Goal: Task Accomplishment & Management: Use online tool/utility

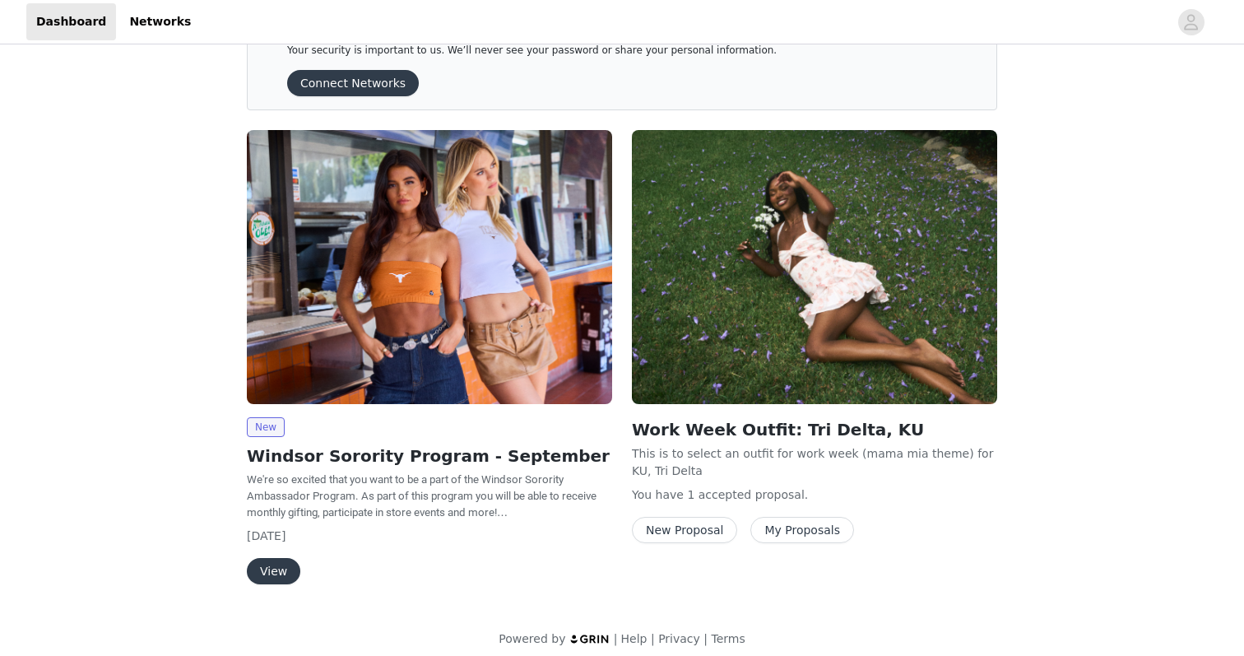
scroll to position [66, 0]
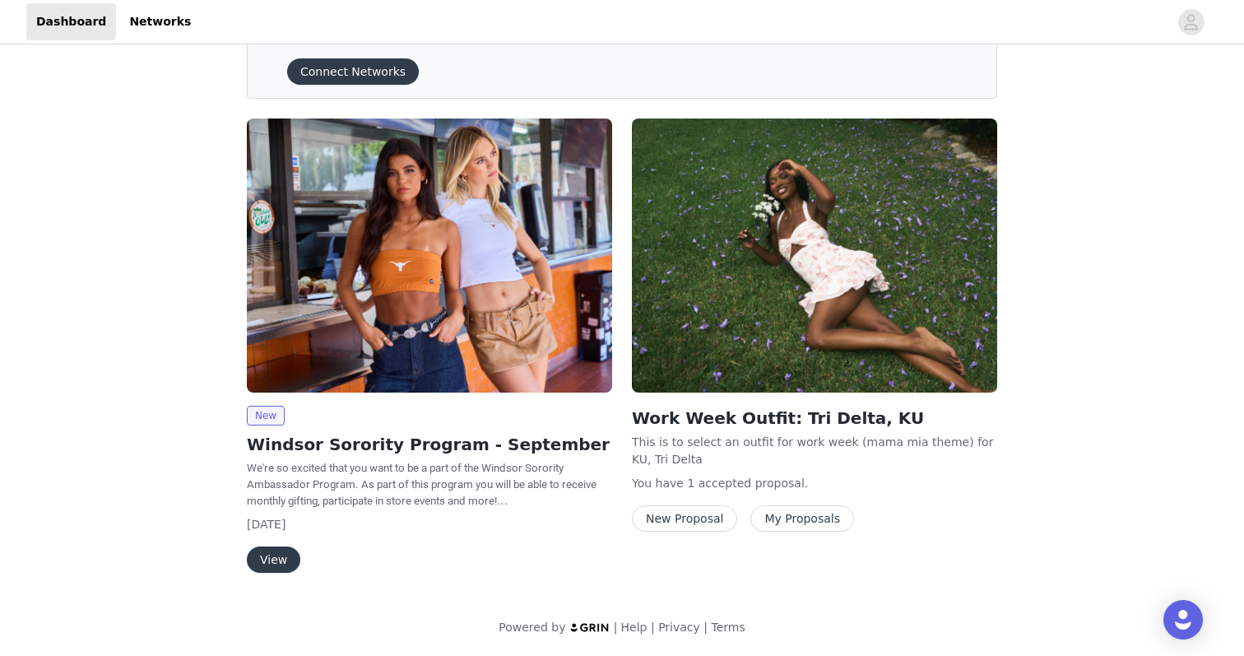
click at [270, 558] on button "View" at bounding box center [273, 559] width 53 height 26
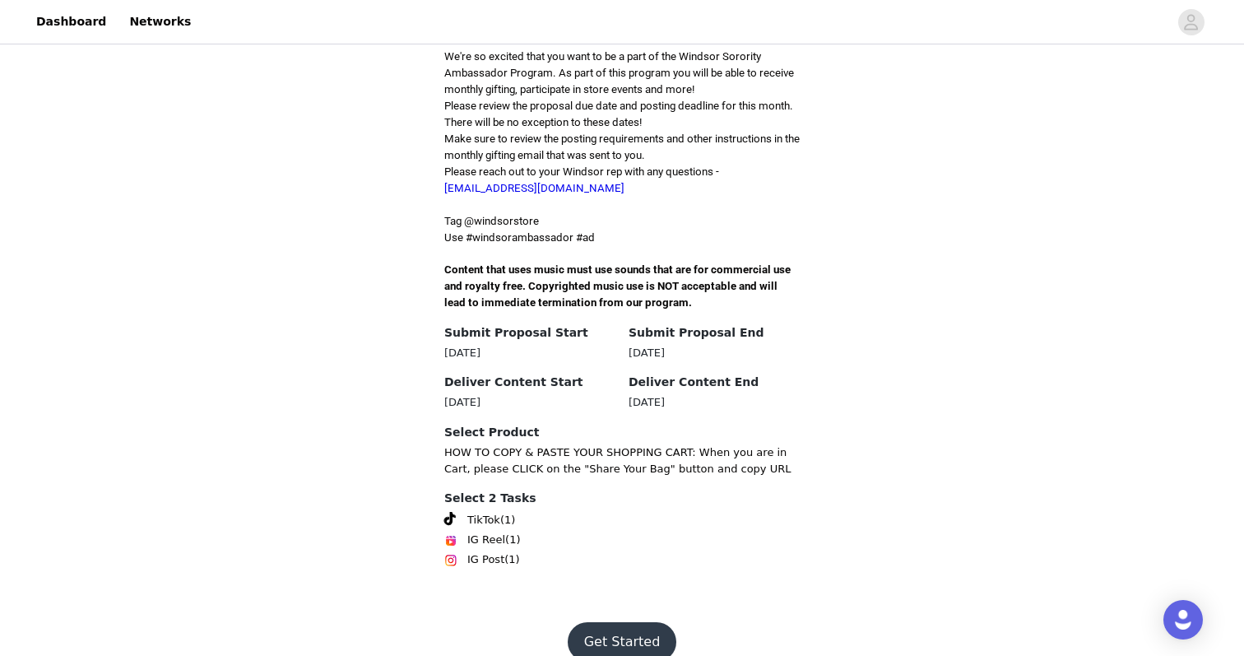
scroll to position [431, 0]
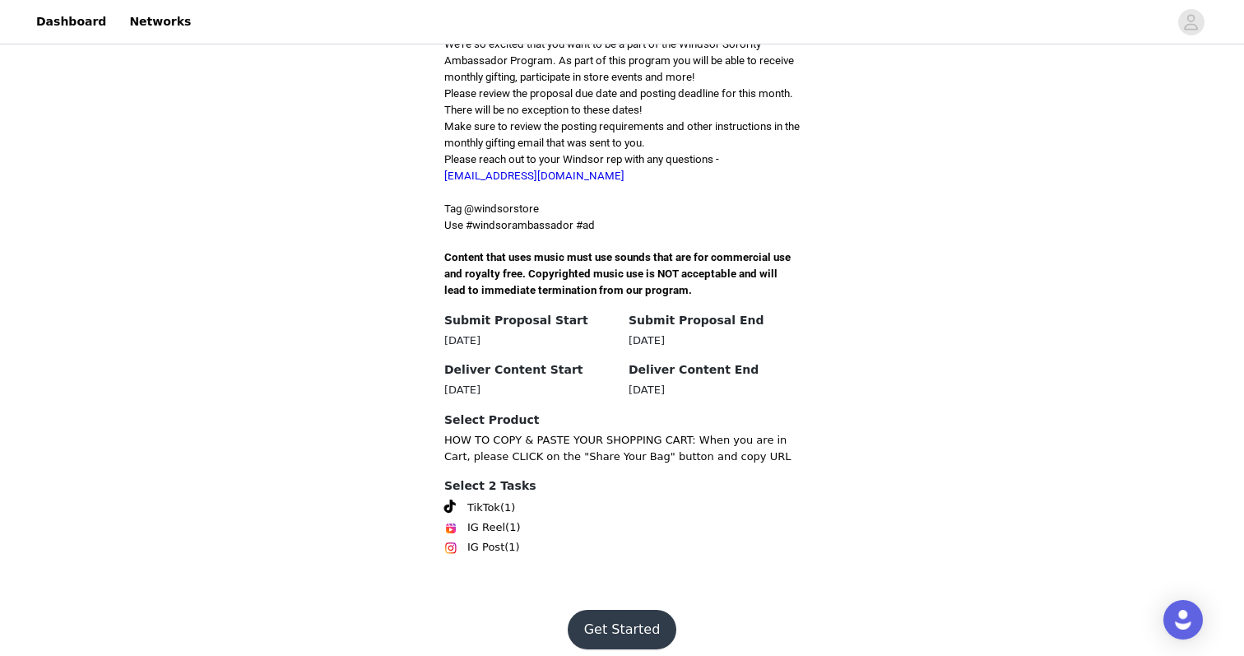
click at [598, 610] on button "Get Started" at bounding box center [622, 630] width 109 height 40
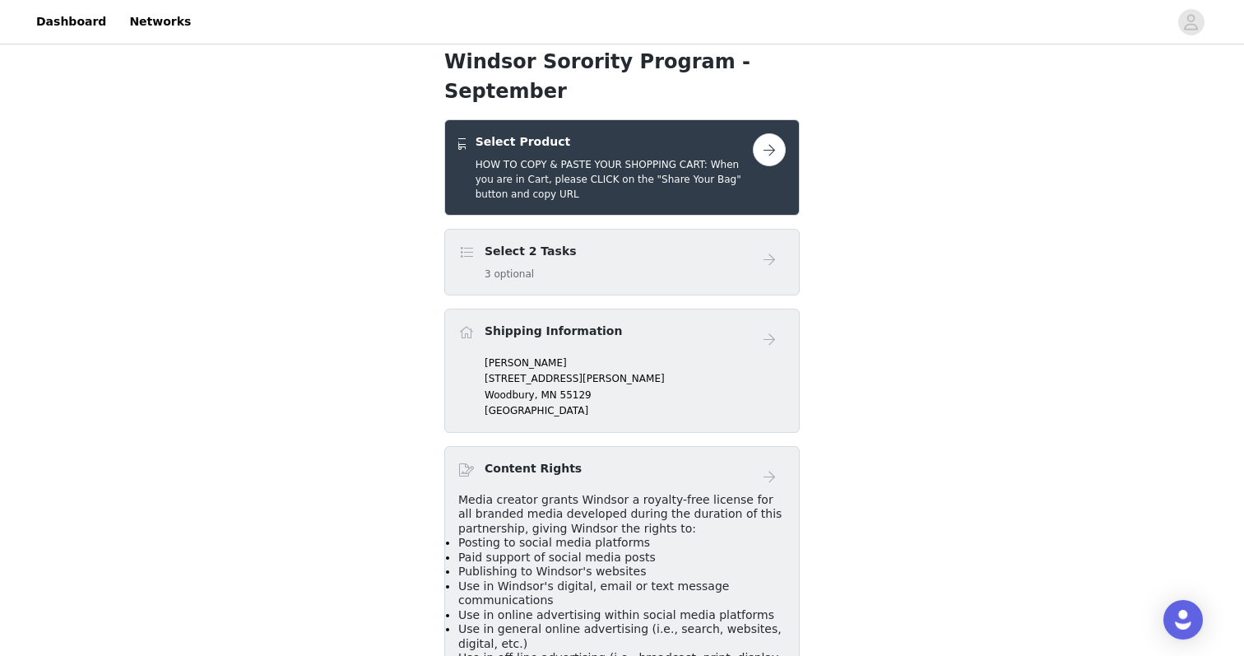
scroll to position [266, 0]
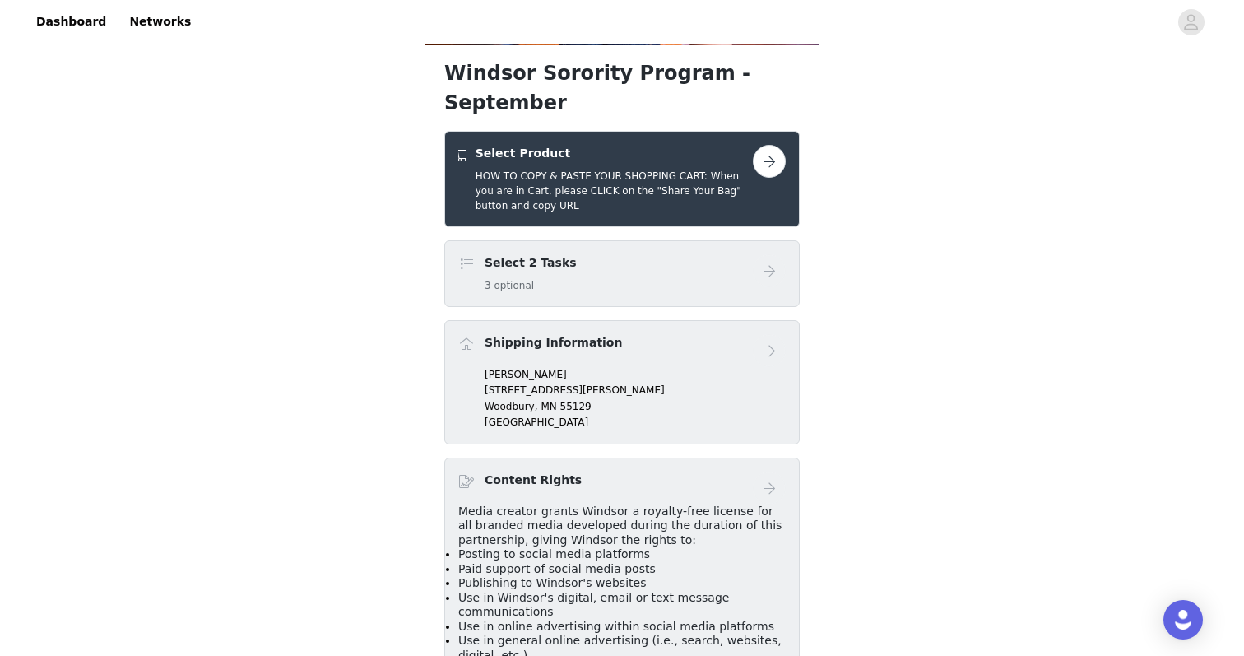
click at [770, 145] on button "button" at bounding box center [769, 161] width 33 height 33
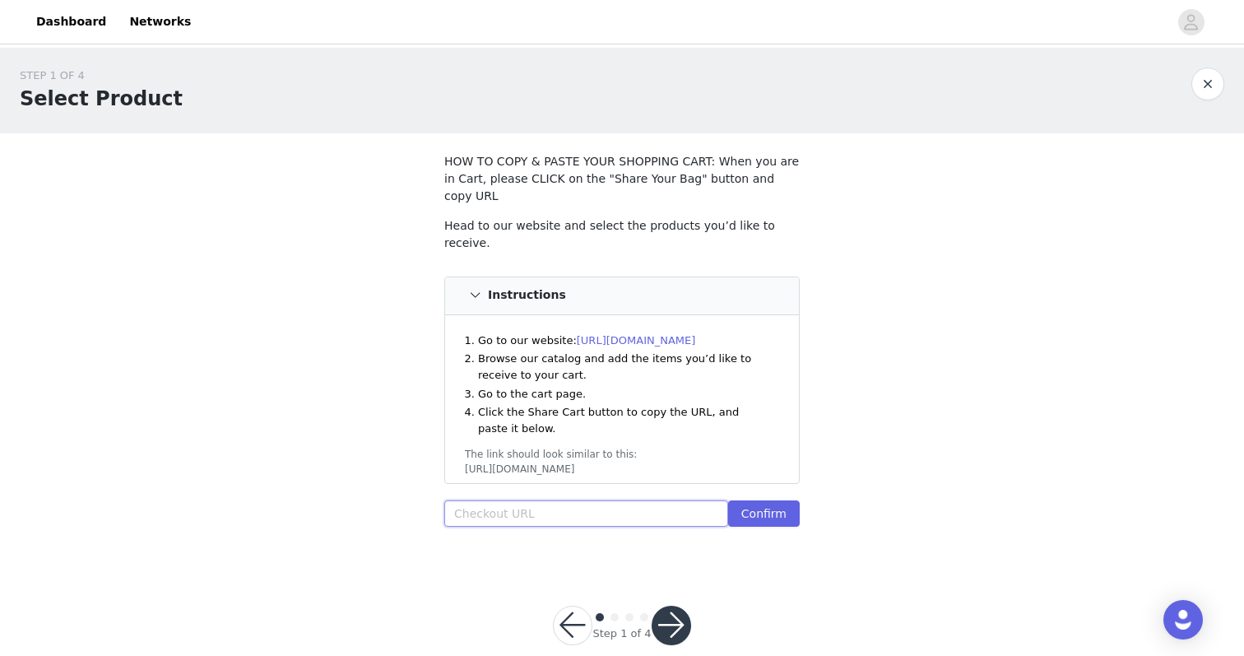
click at [554, 500] on input "text" at bounding box center [586, 513] width 284 height 26
paste input "[URL][DOMAIN_NAME]"
type input "[URL][DOMAIN_NAME]"
click at [770, 500] on button "Confirm" at bounding box center [764, 513] width 72 height 26
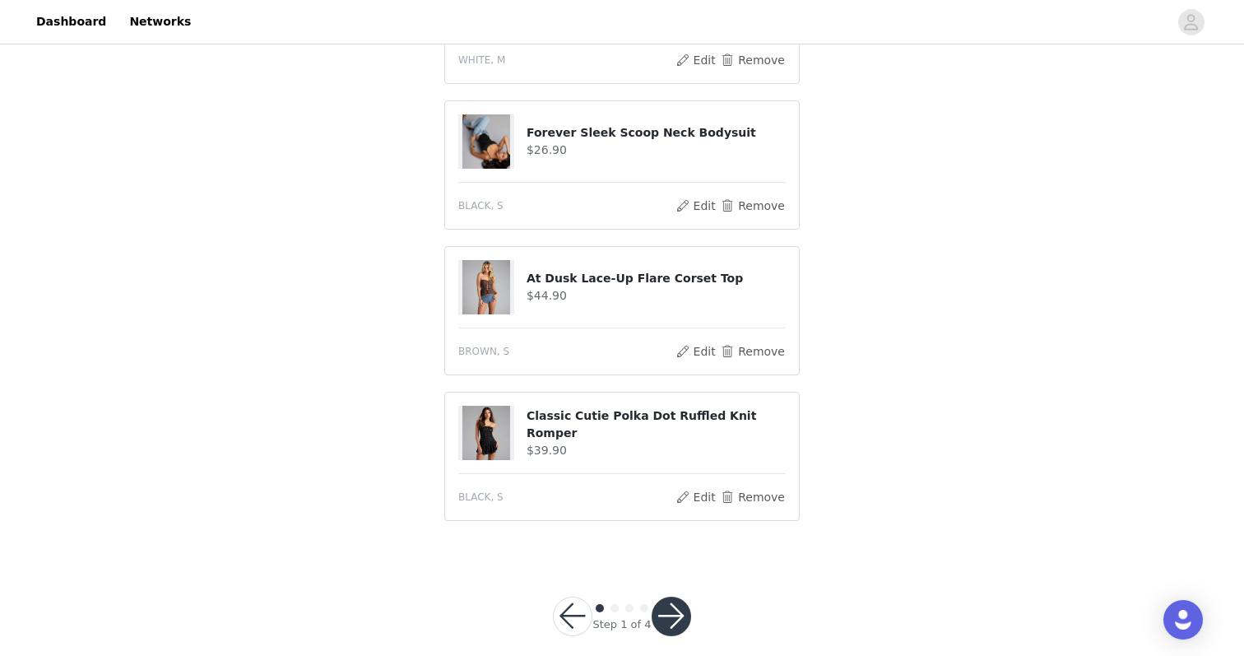
scroll to position [870, 0]
click at [675, 605] on button "button" at bounding box center [672, 617] width 40 height 40
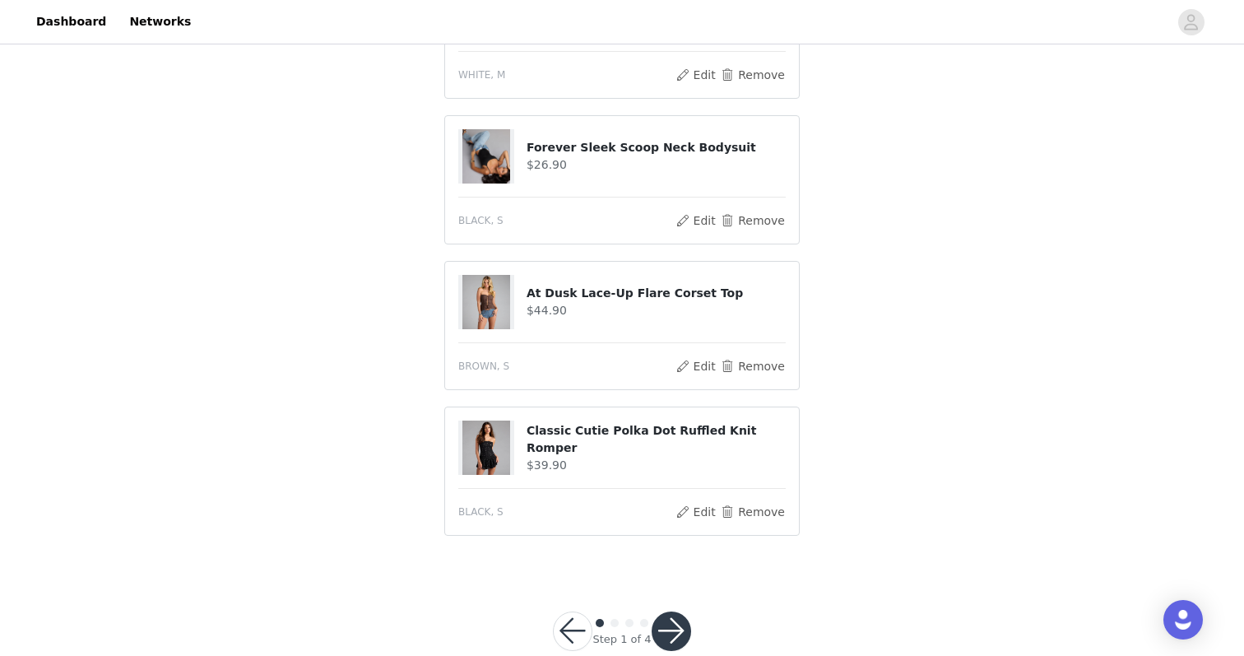
scroll to position [0, 0]
click at [572, 612] on button "button" at bounding box center [573, 632] width 40 height 40
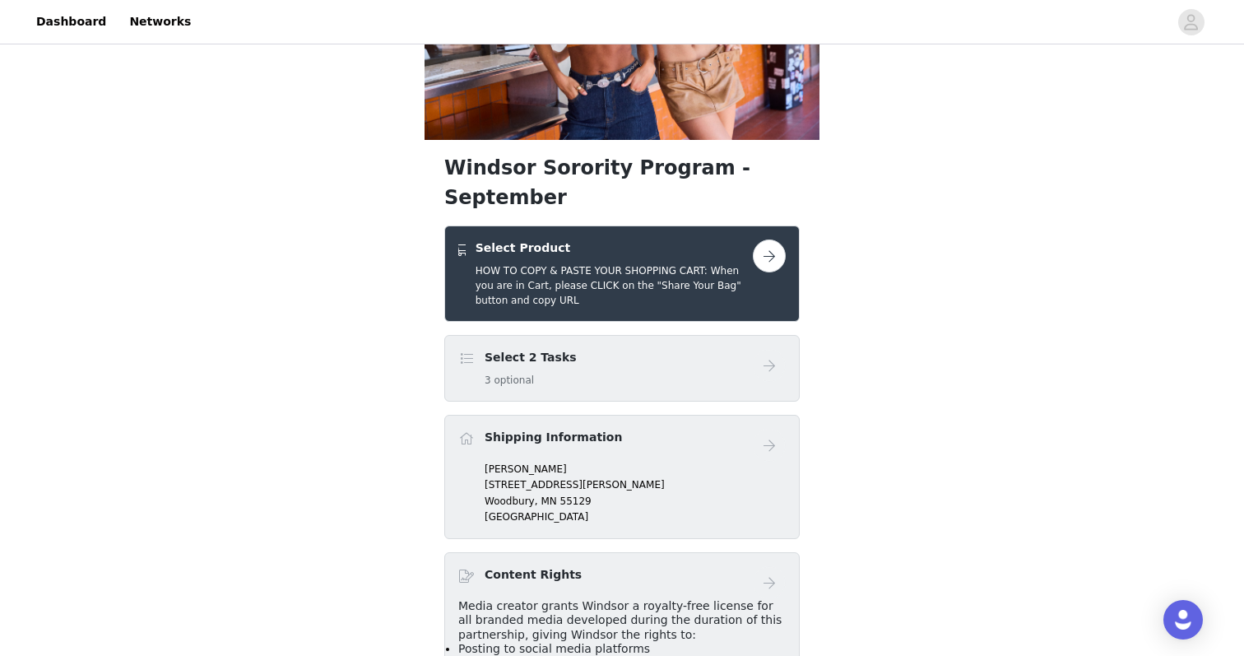
scroll to position [170, 0]
click at [767, 240] on button "button" at bounding box center [769, 256] width 33 height 33
